Goal: Transaction & Acquisition: Purchase product/service

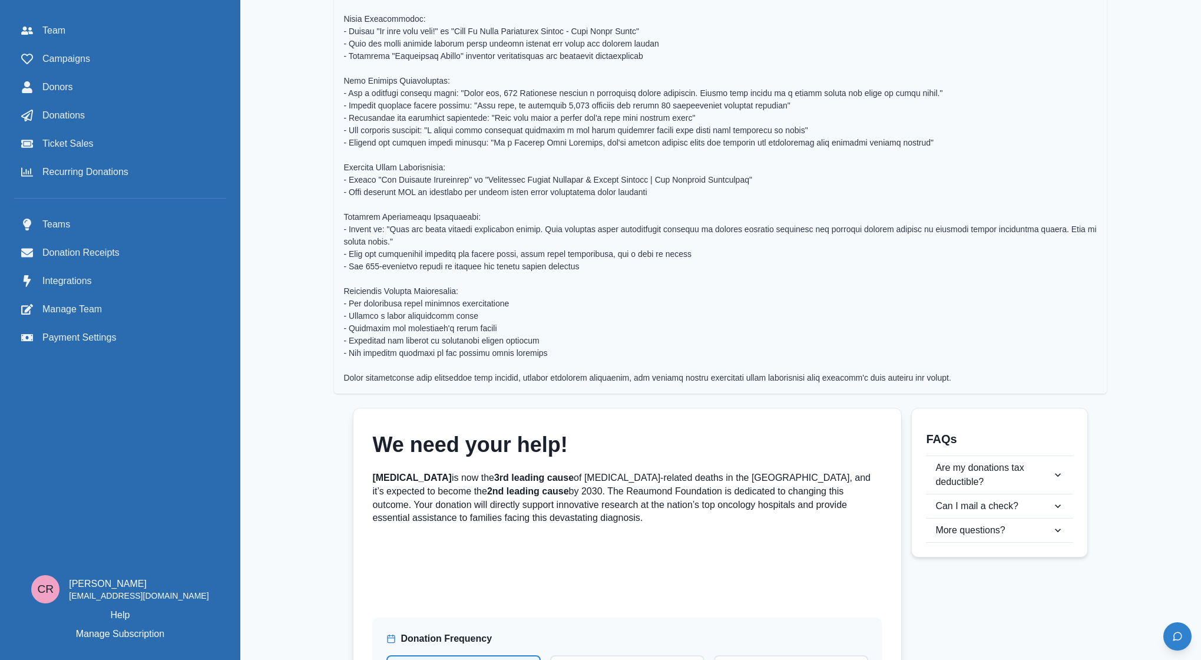
scroll to position [405, 0]
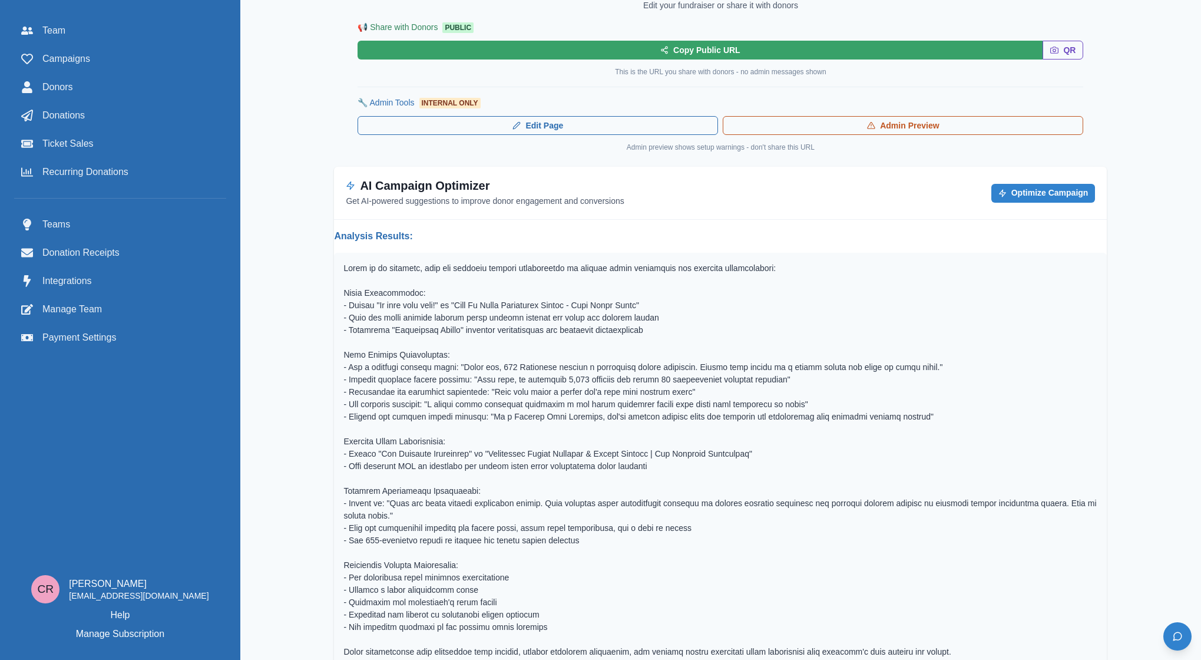
click at [421, 214] on div "AI Campaign Optimizer Get AI-powered suggestions to improve donor engagement an…" at bounding box center [720, 193] width 773 height 52
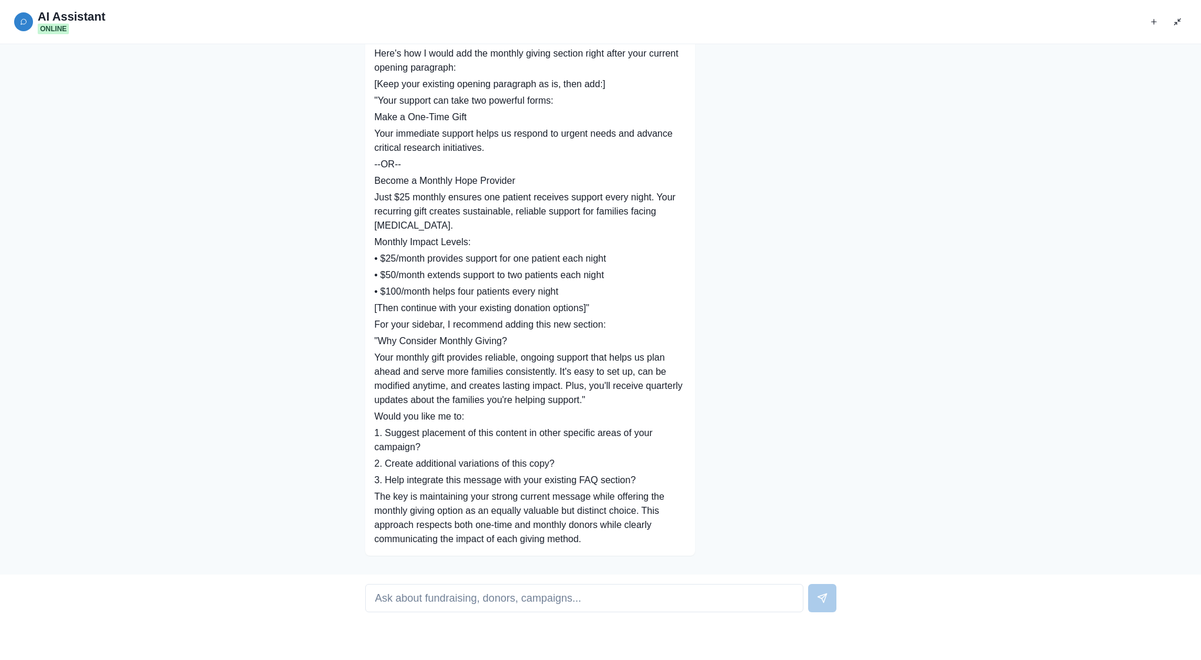
scroll to position [2829, 0]
